Goal: Obtain resource: Download file/media

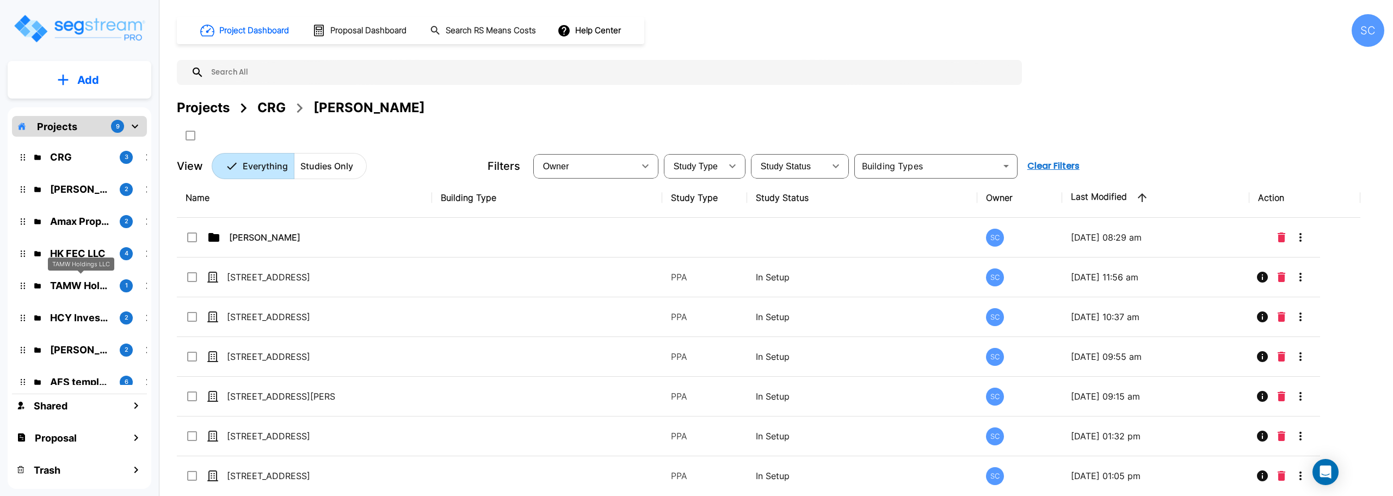
click at [77, 280] on p "TAMW Holdings LLC" at bounding box center [80, 285] width 61 height 15
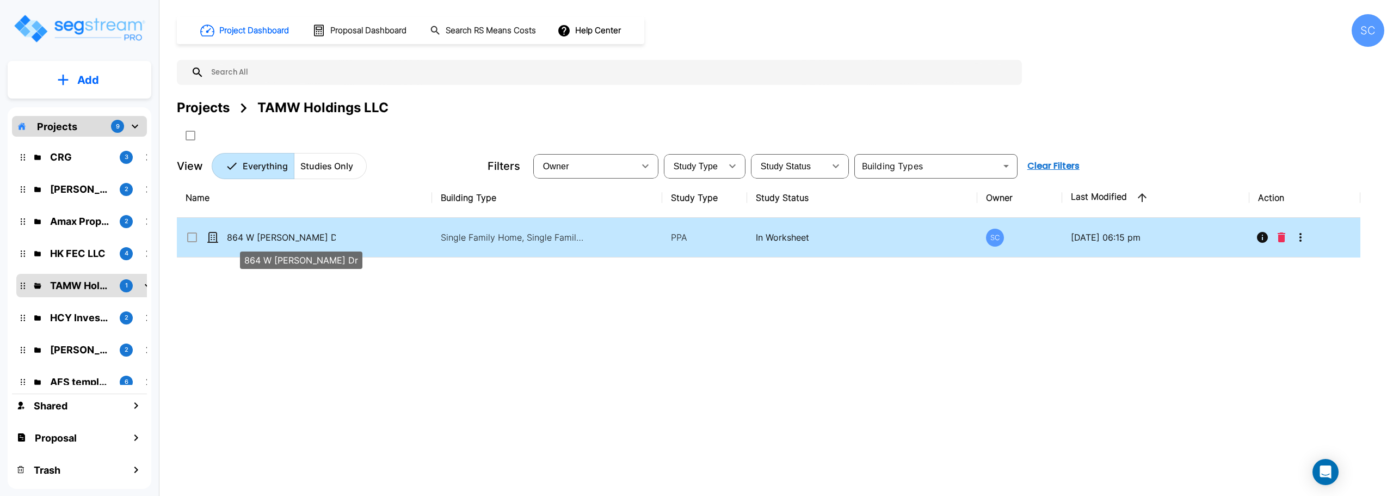
click at [256, 237] on p "864 W Lorenza Dr" at bounding box center [281, 237] width 109 height 13
checkbox input "true"
click at [256, 237] on p "864 W [PERSON_NAME] Dr" at bounding box center [281, 237] width 109 height 13
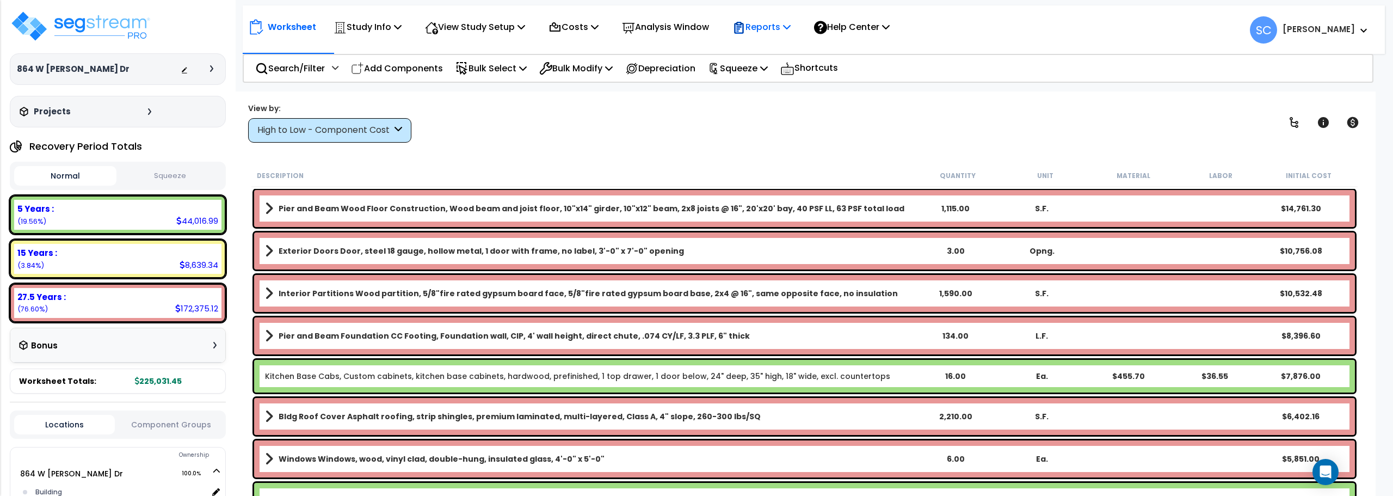
click at [764, 26] on p "Reports" at bounding box center [762, 27] width 58 height 15
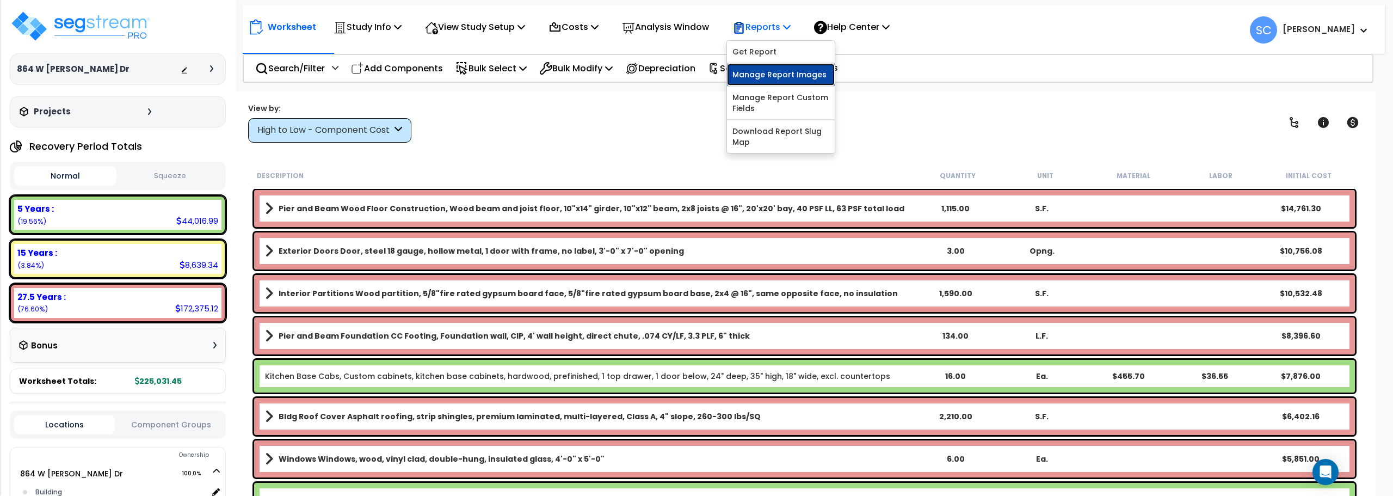
click at [768, 72] on link "Manage Report Images" at bounding box center [781, 75] width 108 height 22
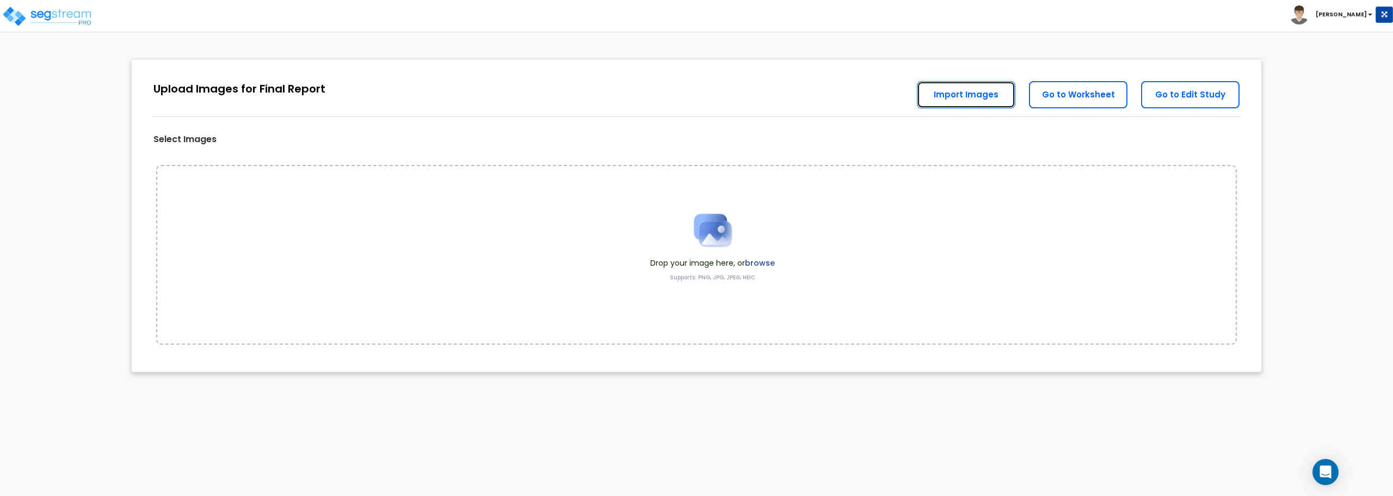
click at [962, 96] on link "Import Images" at bounding box center [966, 94] width 99 height 27
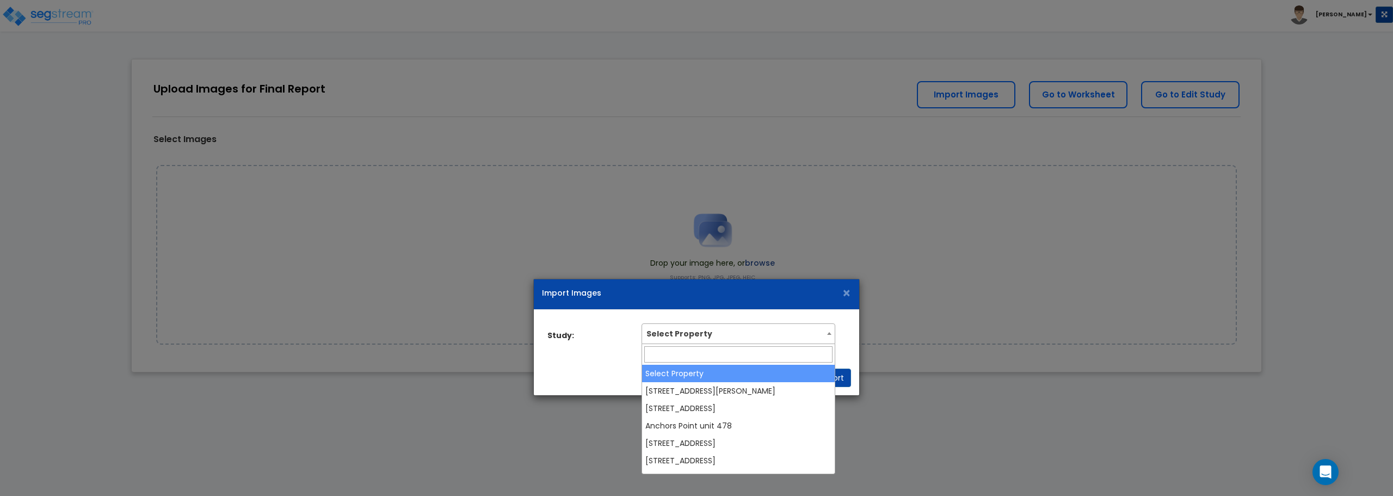
click at [765, 334] on span "Select Property" at bounding box center [738, 332] width 192 height 17
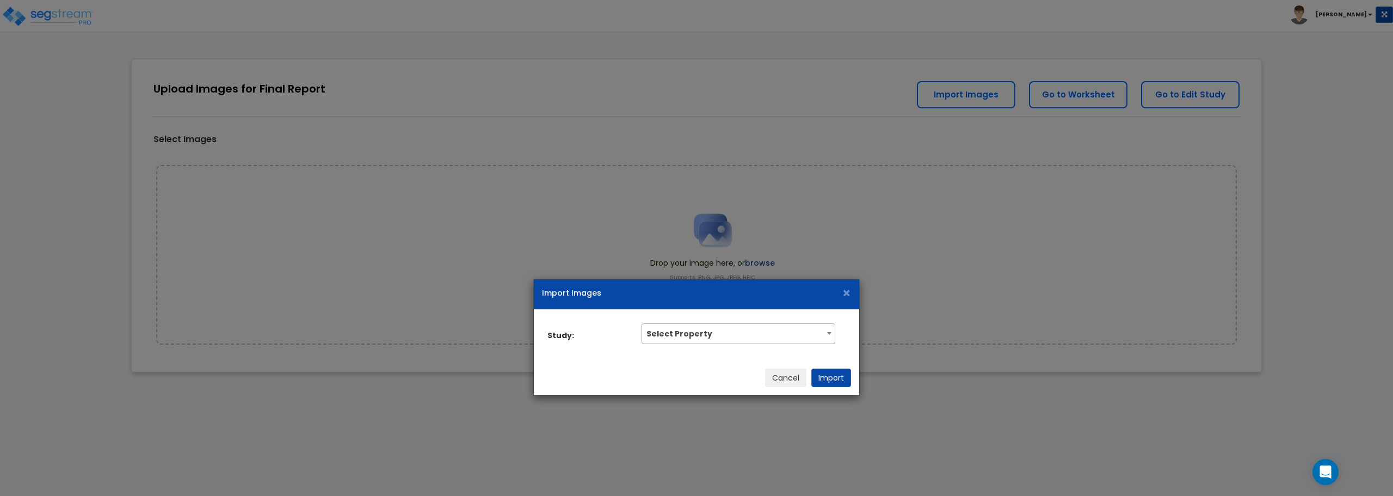
click at [604, 353] on div "Study: Select Property 3222 N Travis Ave 1040 S Overhill Ave Anchors Point unit…" at bounding box center [696, 335] width 325 height 51
click at [807, 376] on div "Cancel Import" at bounding box center [696, 377] width 325 height 35
click at [793, 376] on button "Cancel" at bounding box center [785, 377] width 41 height 19
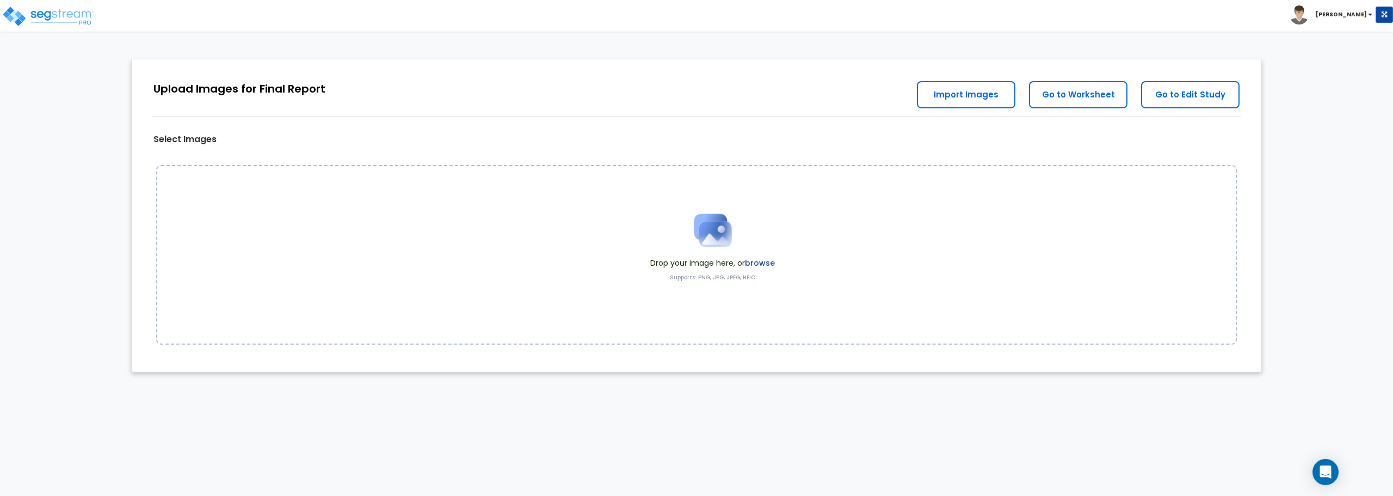
click at [730, 240] on img at bounding box center [713, 230] width 54 height 54
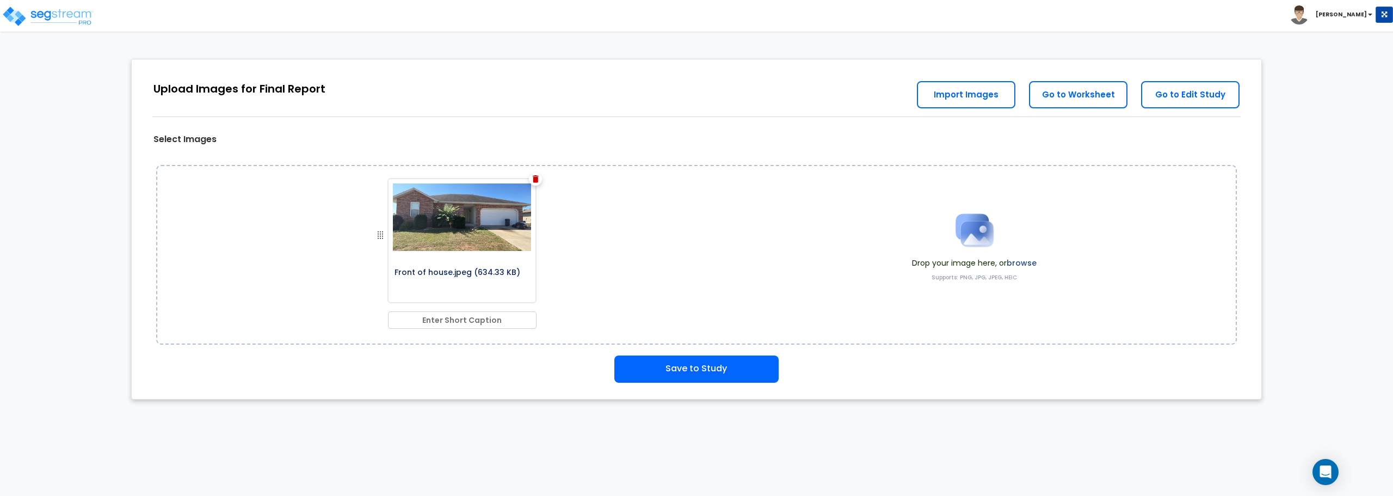
click at [973, 244] on img at bounding box center [975, 230] width 54 height 54
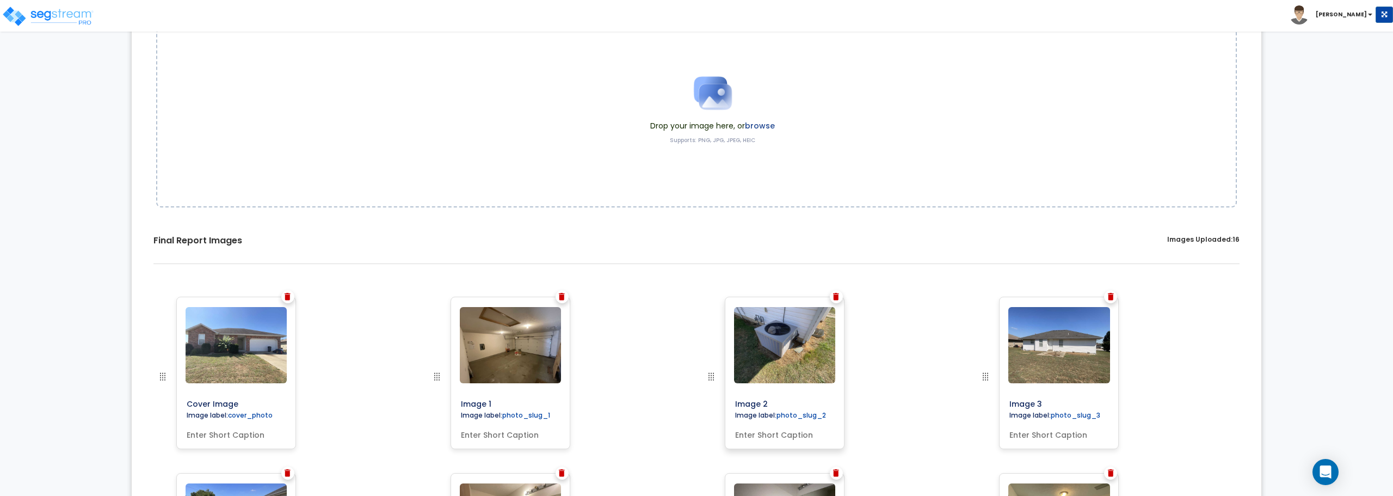
scroll to position [272, 0]
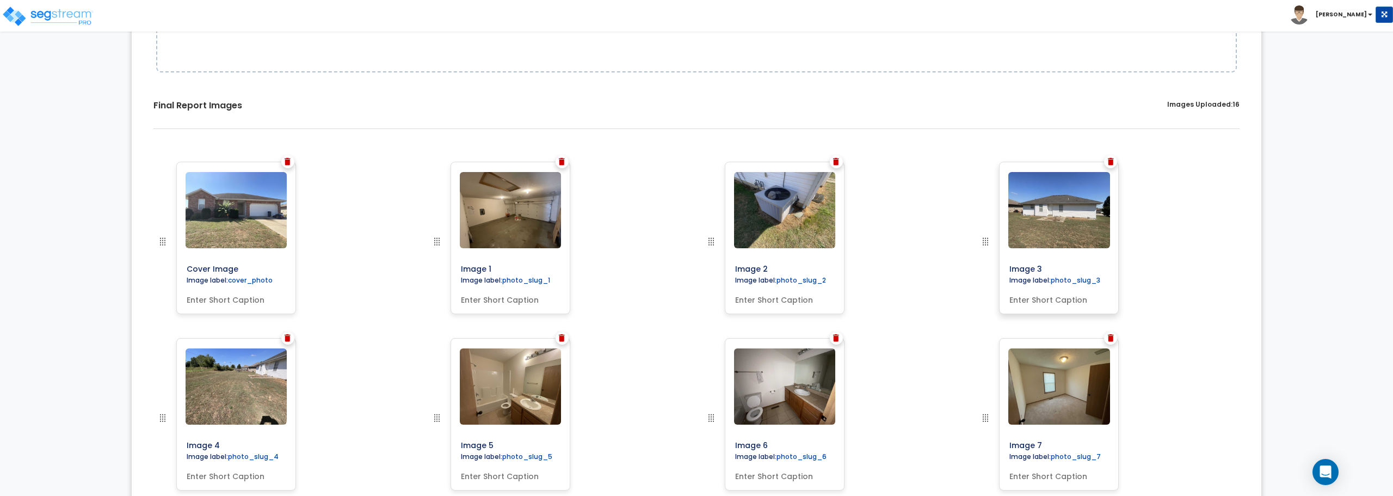
click at [1035, 238] on img at bounding box center [1060, 210] width 102 height 76
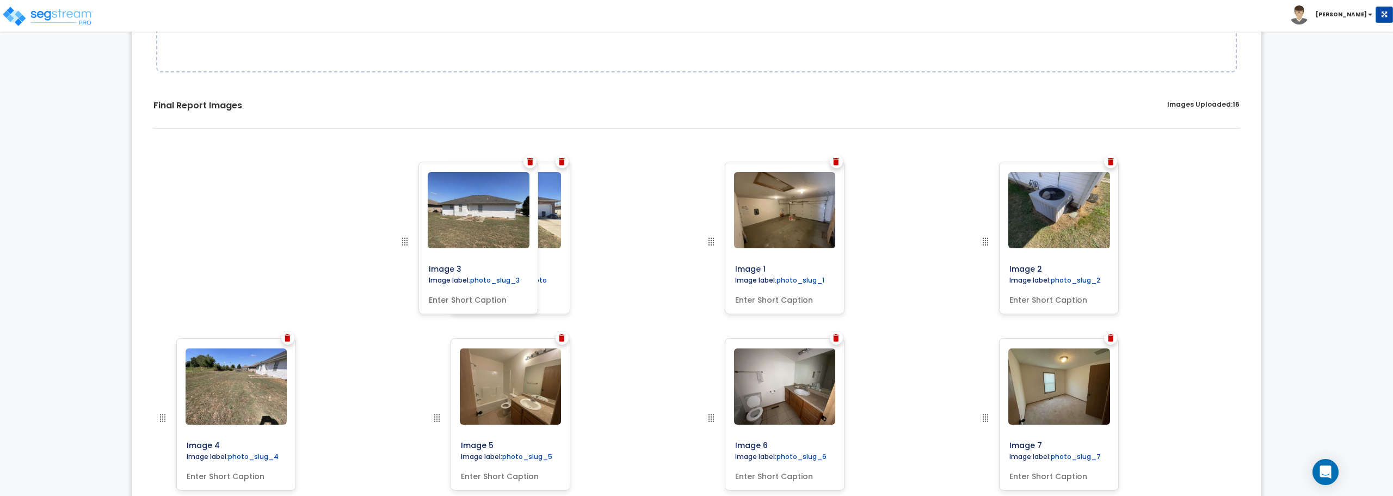
drag, startPoint x: 986, startPoint y: 243, endPoint x: 405, endPoint y: 229, distance: 580.9
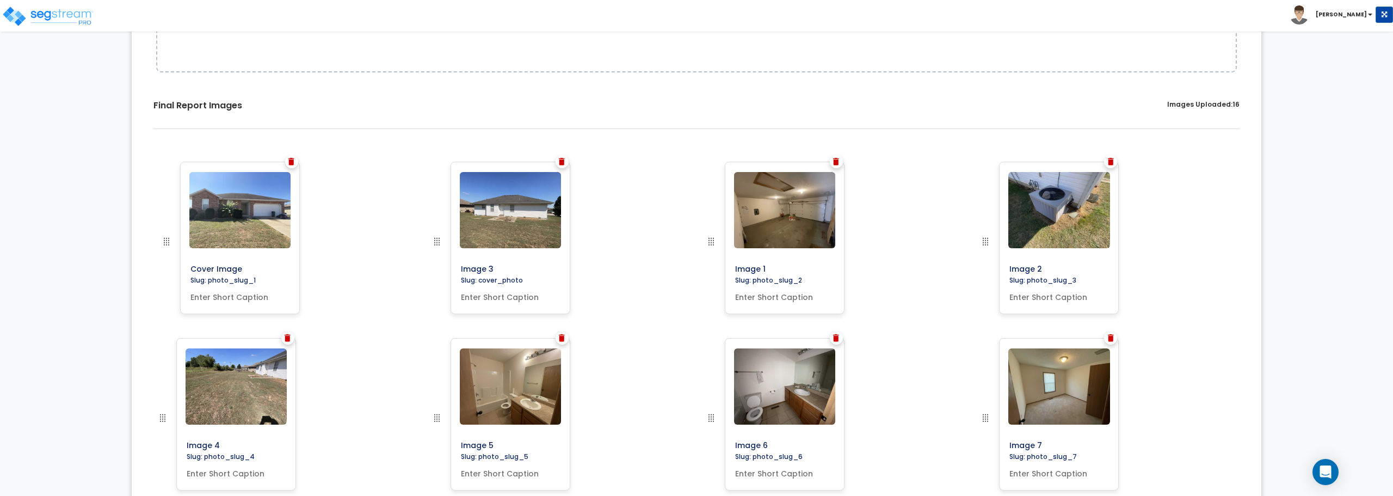
drag, startPoint x: 434, startPoint y: 244, endPoint x: 163, endPoint y: 219, distance: 271.7
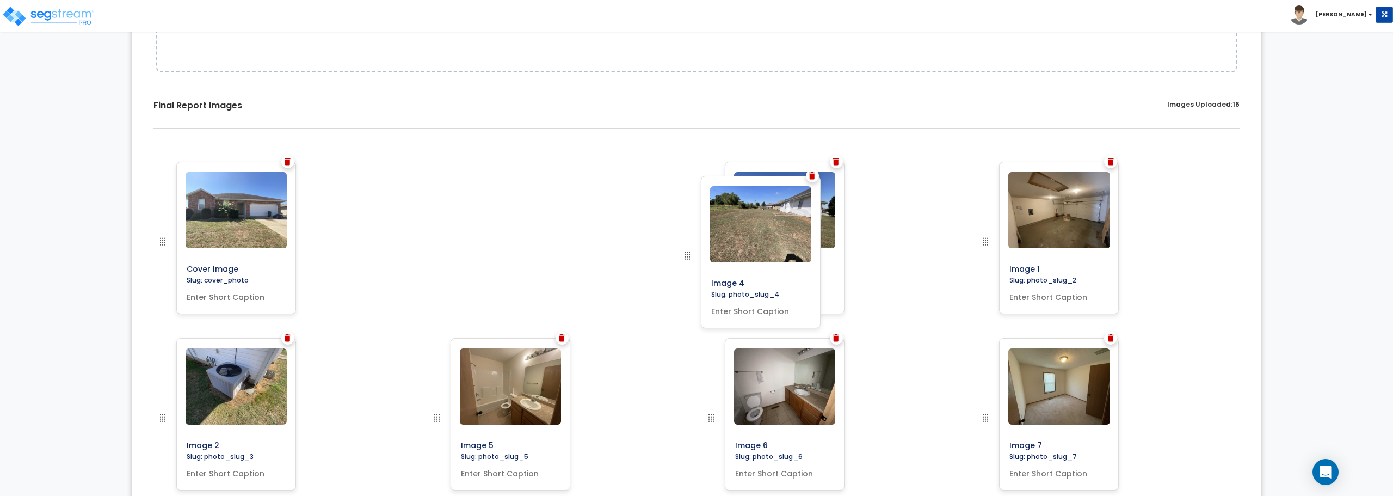
drag, startPoint x: 161, startPoint y: 419, endPoint x: 686, endPoint y: 257, distance: 549.2
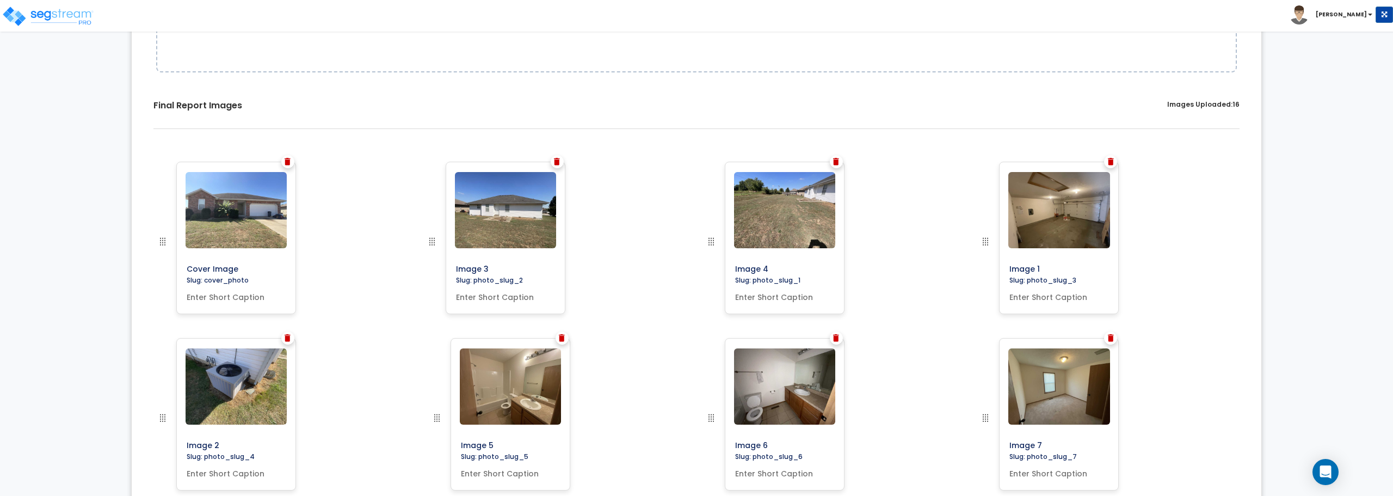
drag, startPoint x: 707, startPoint y: 242, endPoint x: 423, endPoint y: 230, distance: 283.8
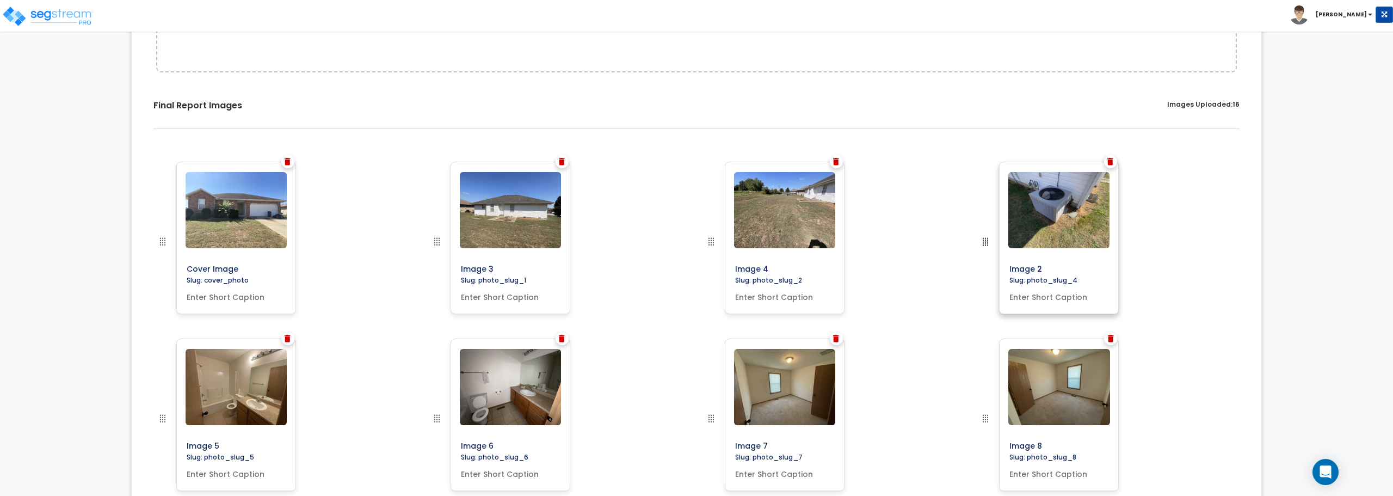
drag, startPoint x: 164, startPoint y: 420, endPoint x: 1059, endPoint y: 242, distance: 912.4
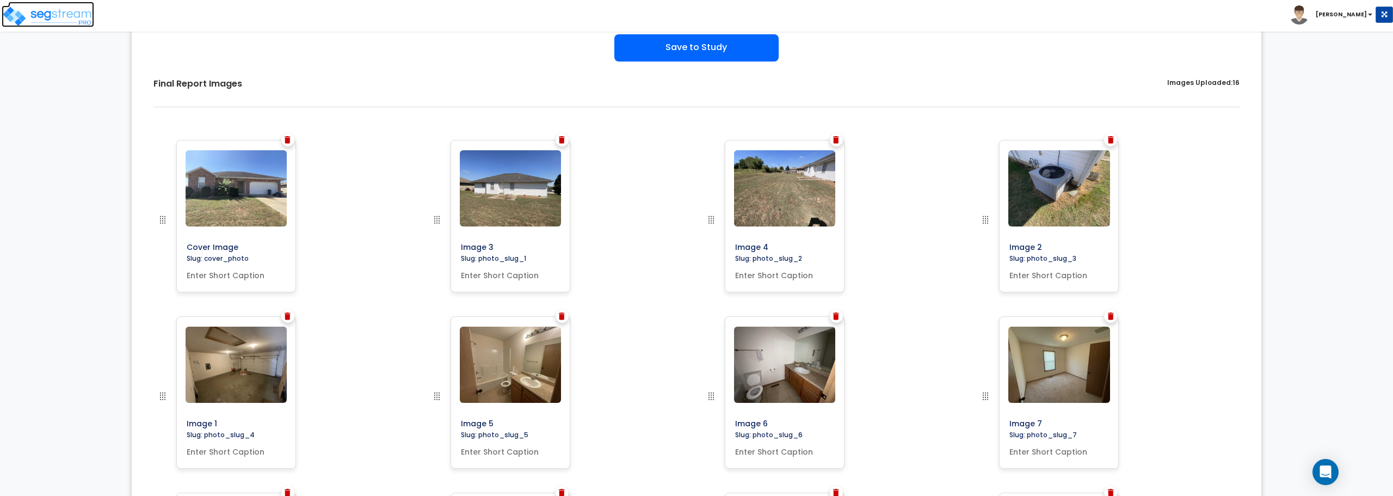
scroll to position [89, 0]
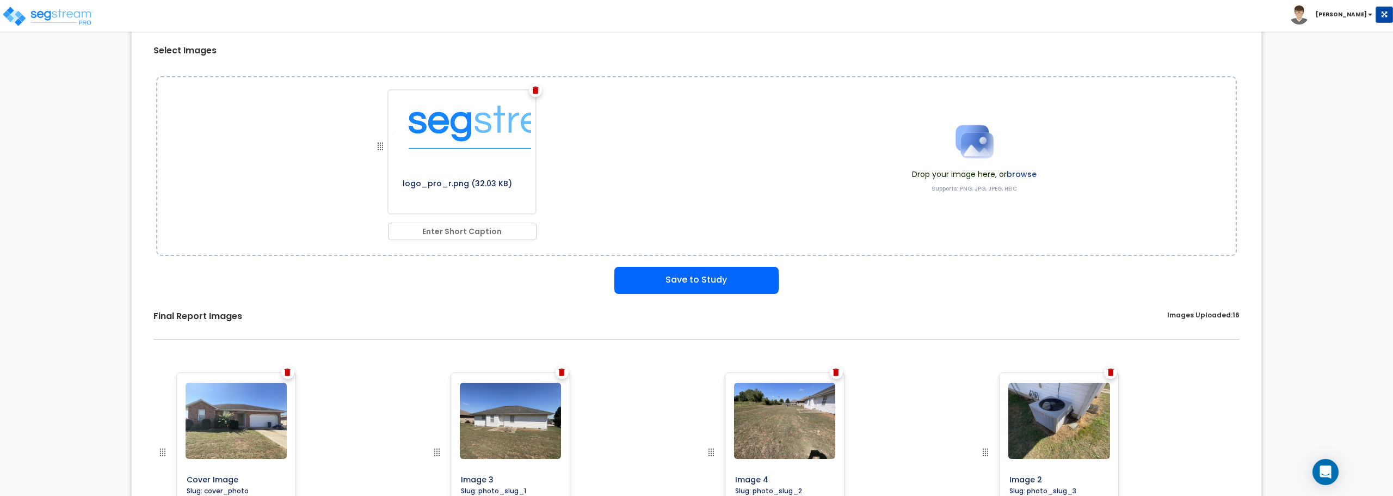
click at [533, 90] on img at bounding box center [536, 91] width 6 height 8
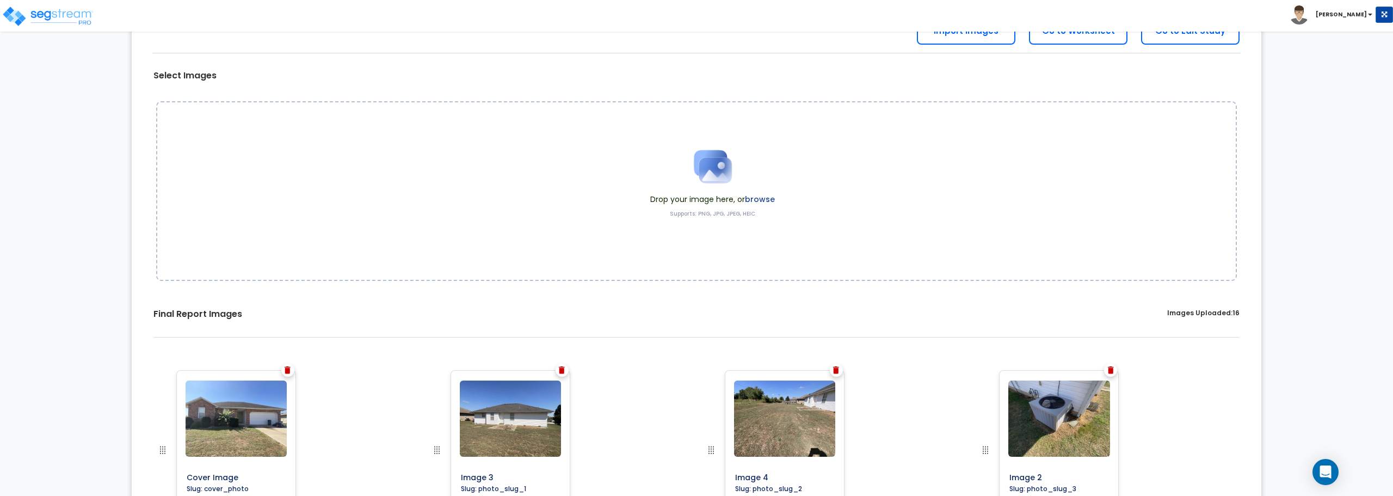
scroll to position [0, 0]
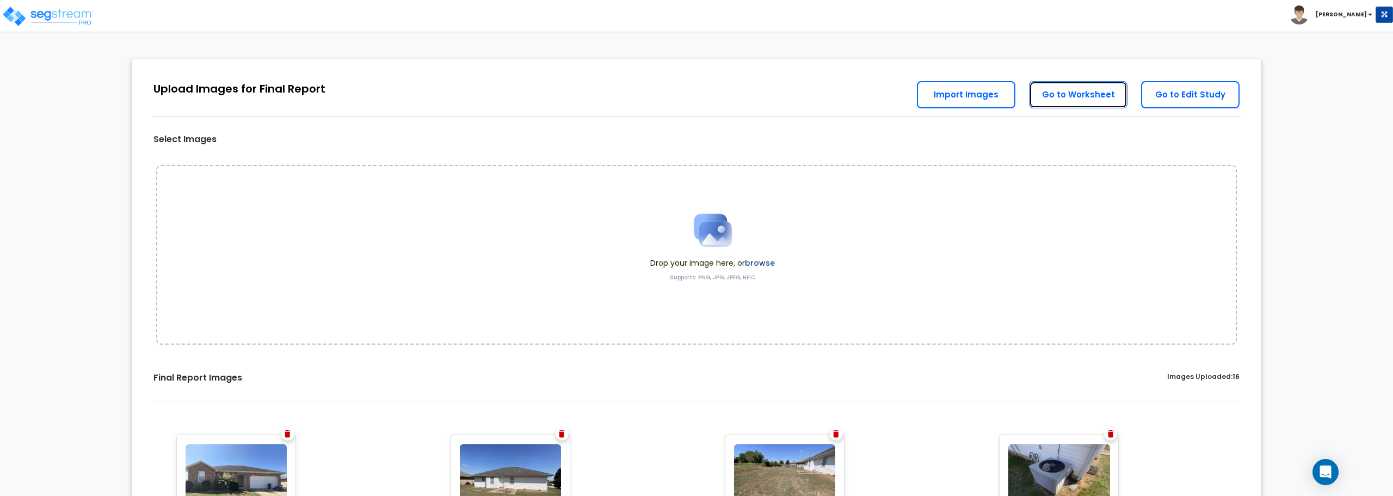
click at [1095, 88] on link "Go to Worksheet" at bounding box center [1078, 94] width 99 height 27
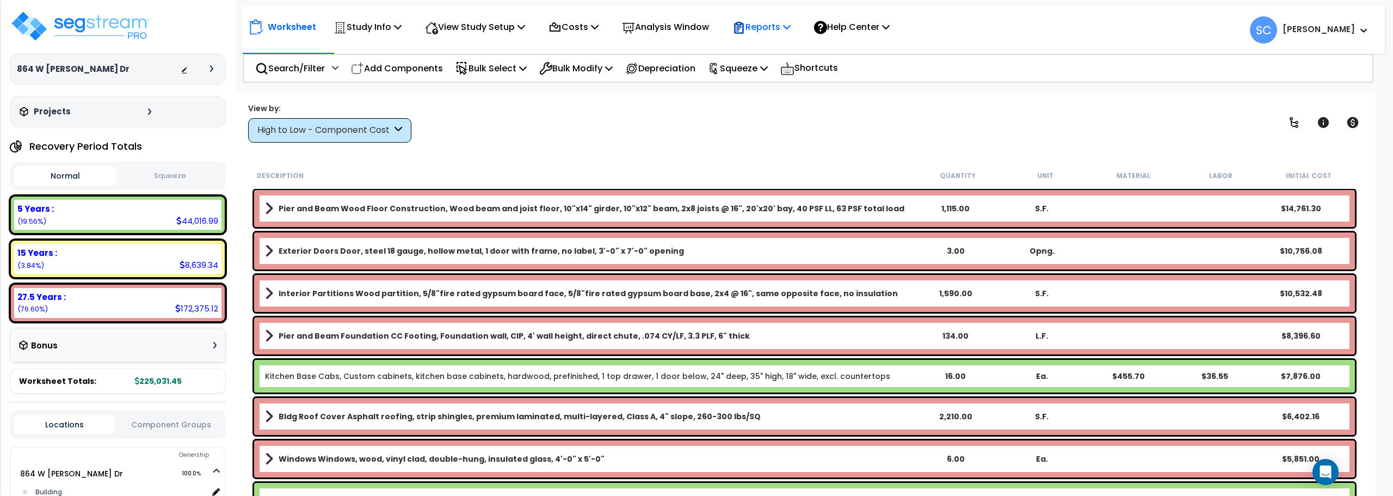
click at [790, 32] on p "Reports" at bounding box center [762, 27] width 58 height 15
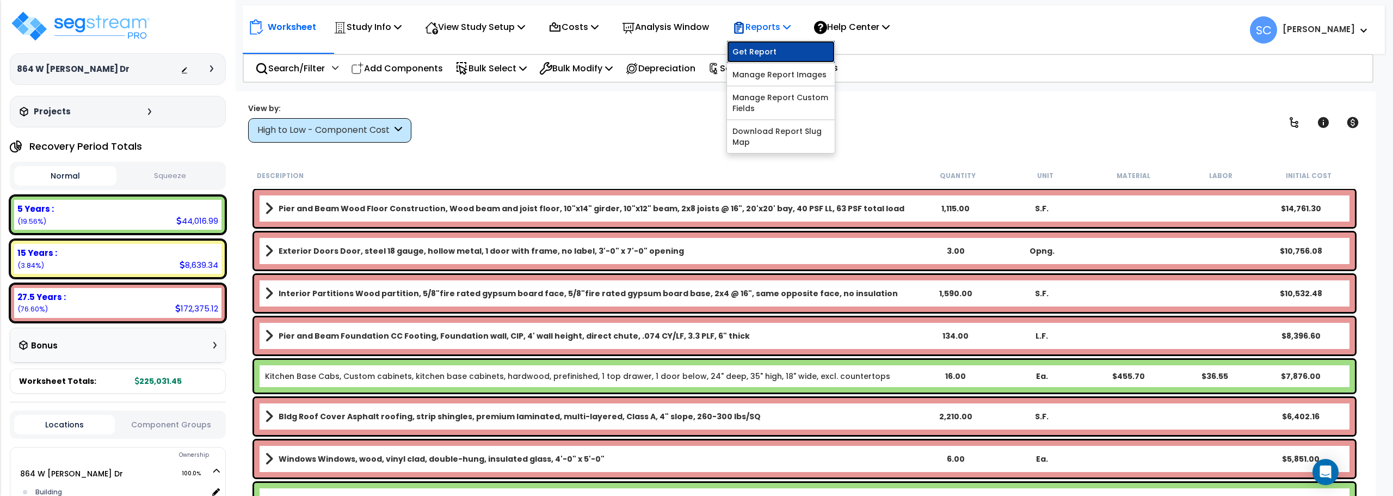
click at [797, 46] on link "Get Report" at bounding box center [781, 52] width 108 height 22
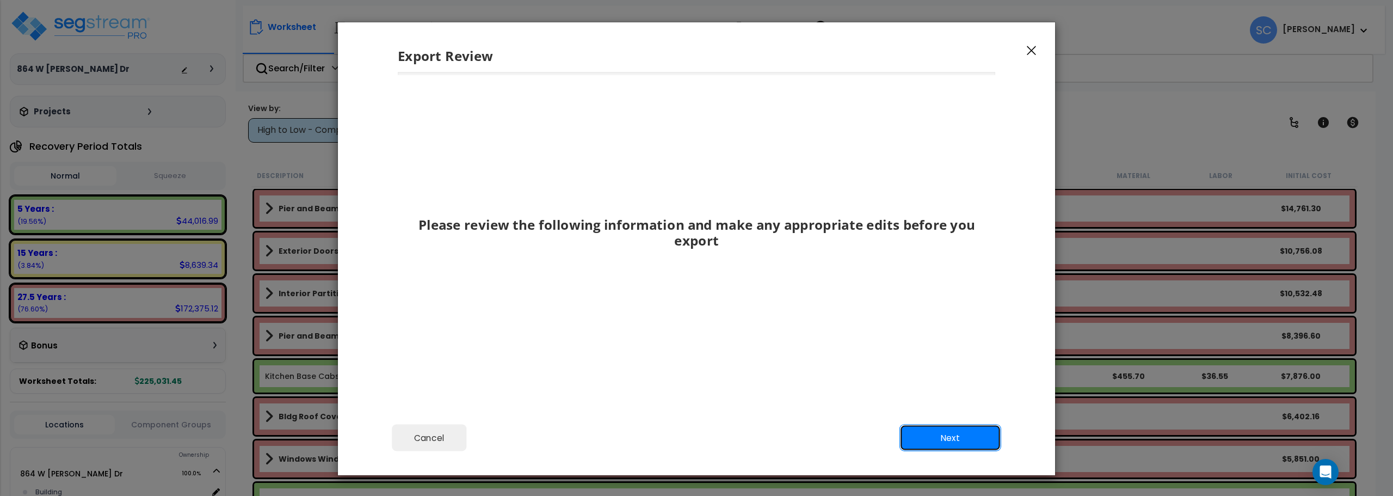
click at [962, 434] on button "Next" at bounding box center [951, 438] width 102 height 27
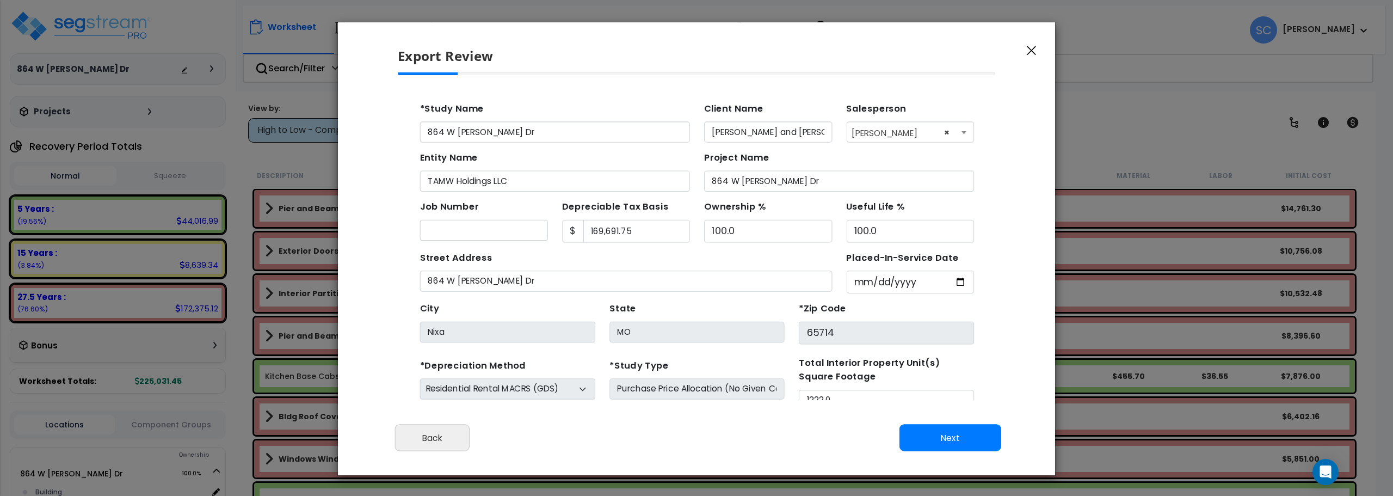
click at [1025, 47] on button "button" at bounding box center [1032, 50] width 16 height 13
